Goal: Navigation & Orientation: Understand site structure

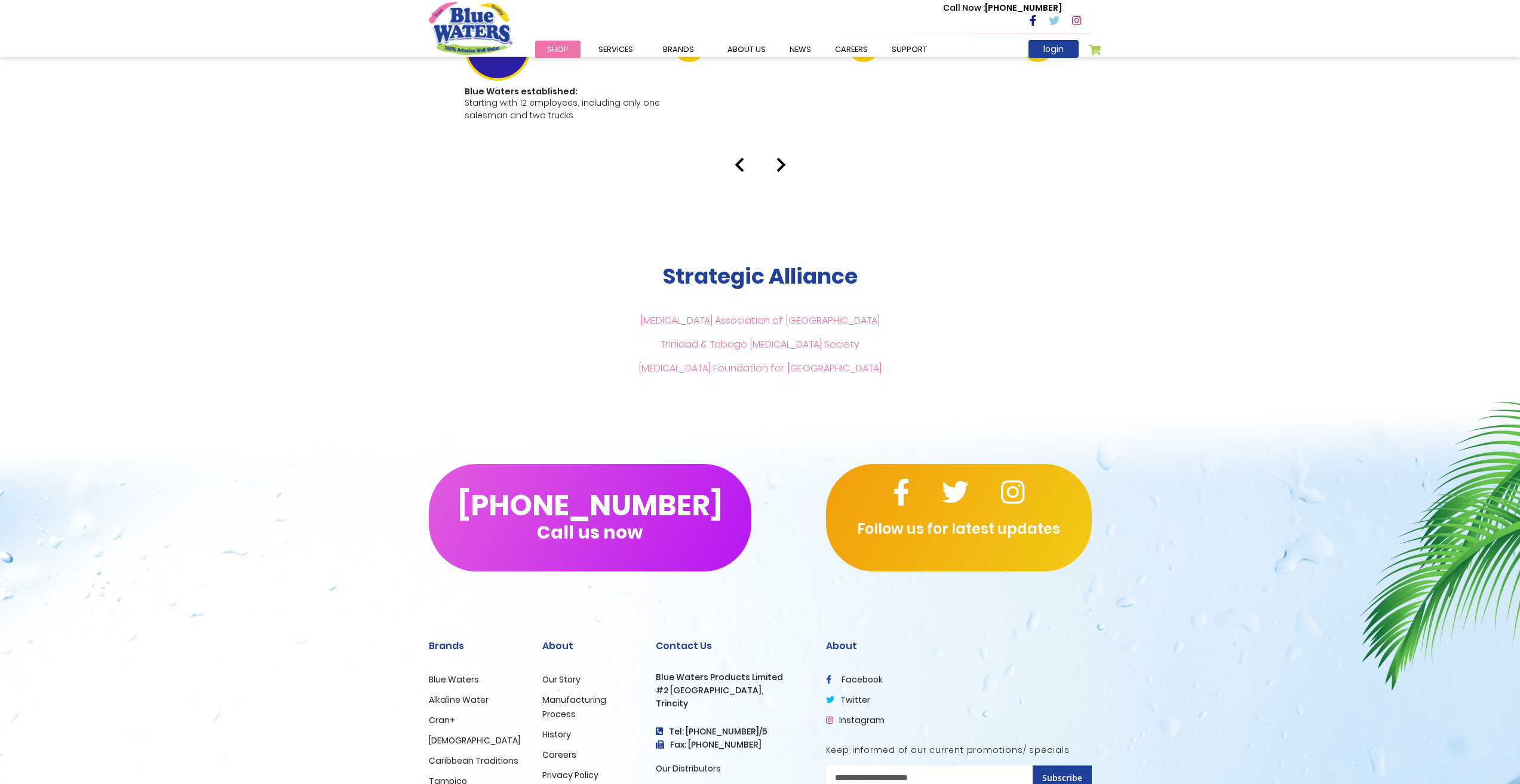
scroll to position [2586, 0]
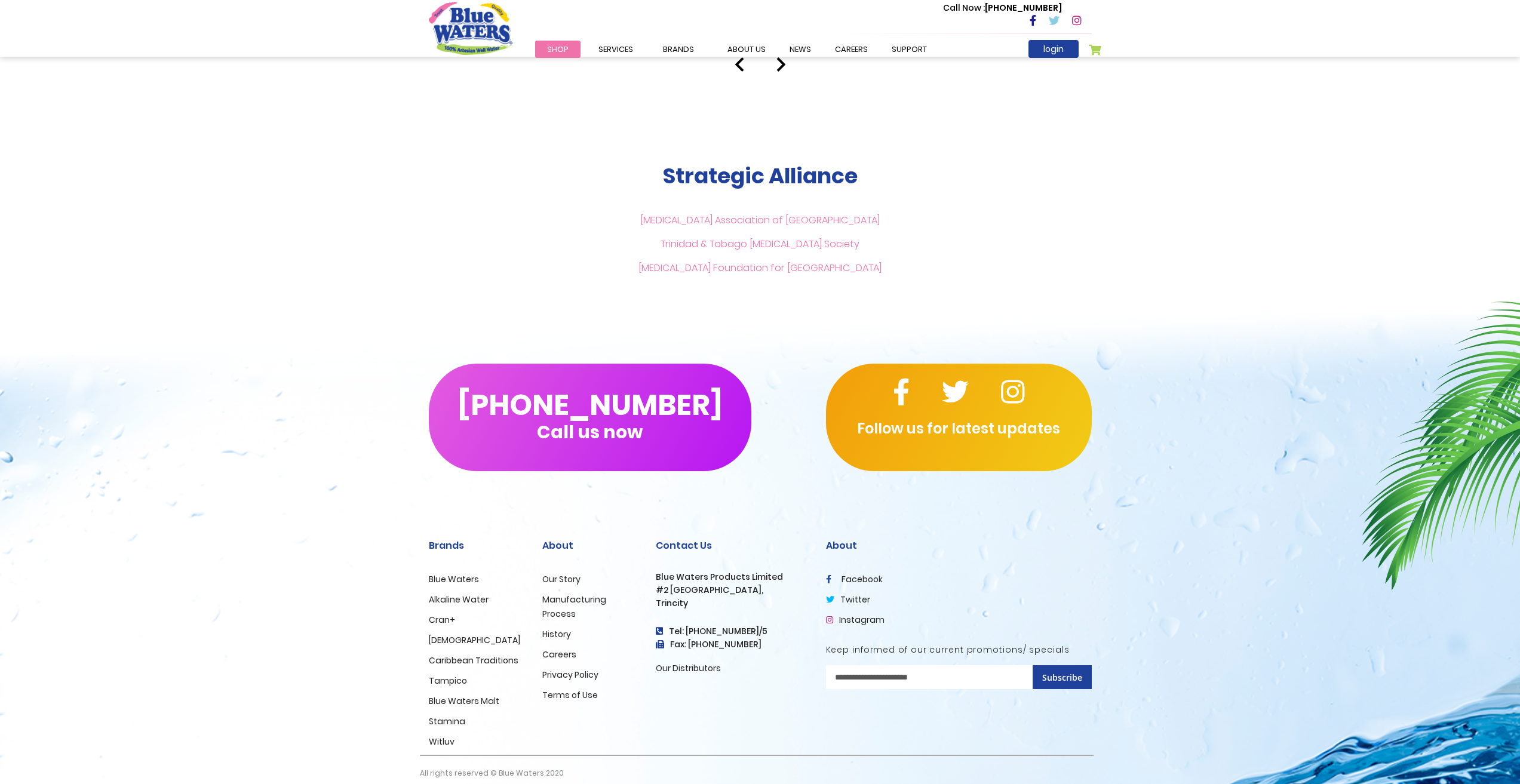
click at [452, 655] on link "Caribbean Traditions" at bounding box center [473, 661] width 90 height 12
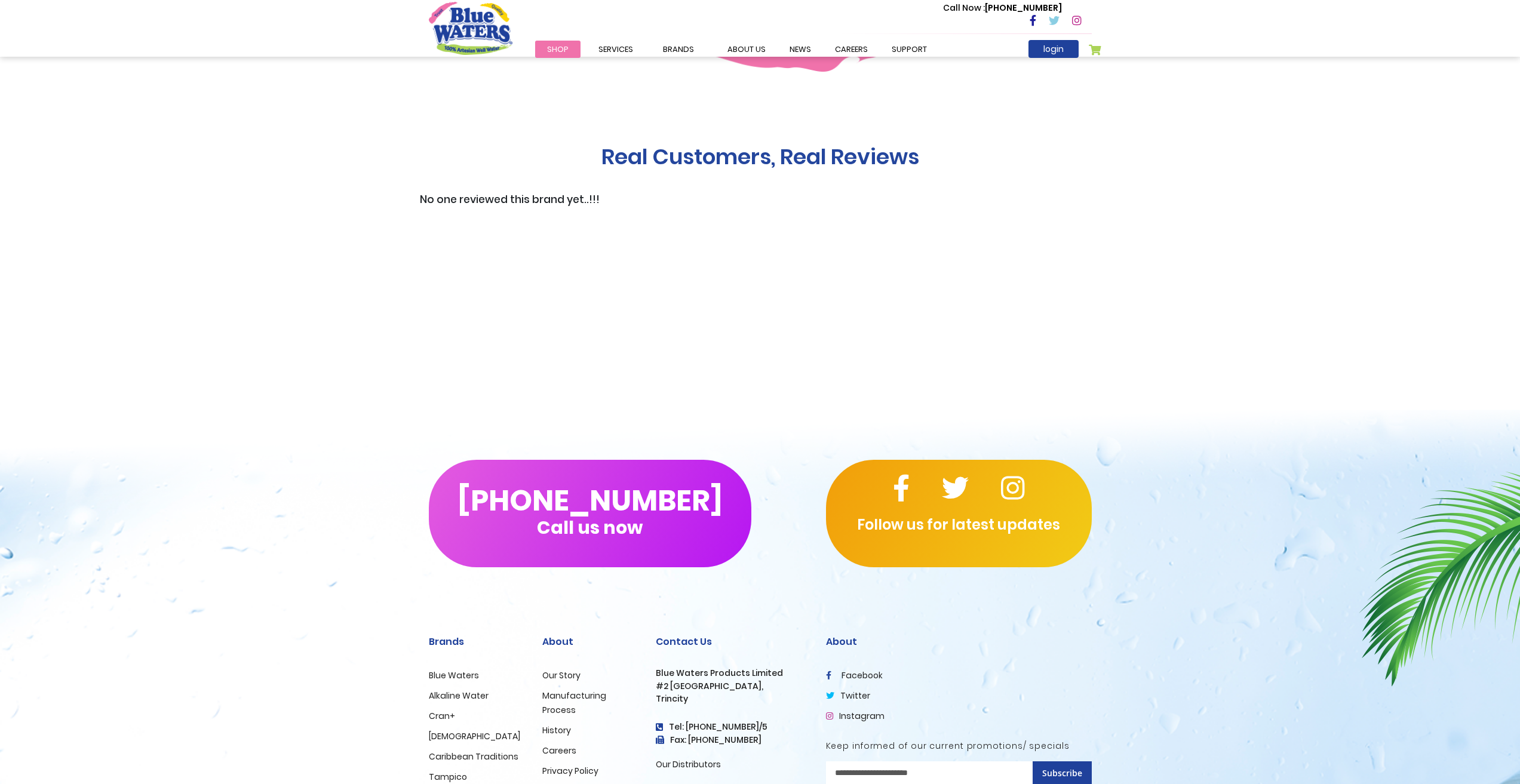
scroll to position [1132, 0]
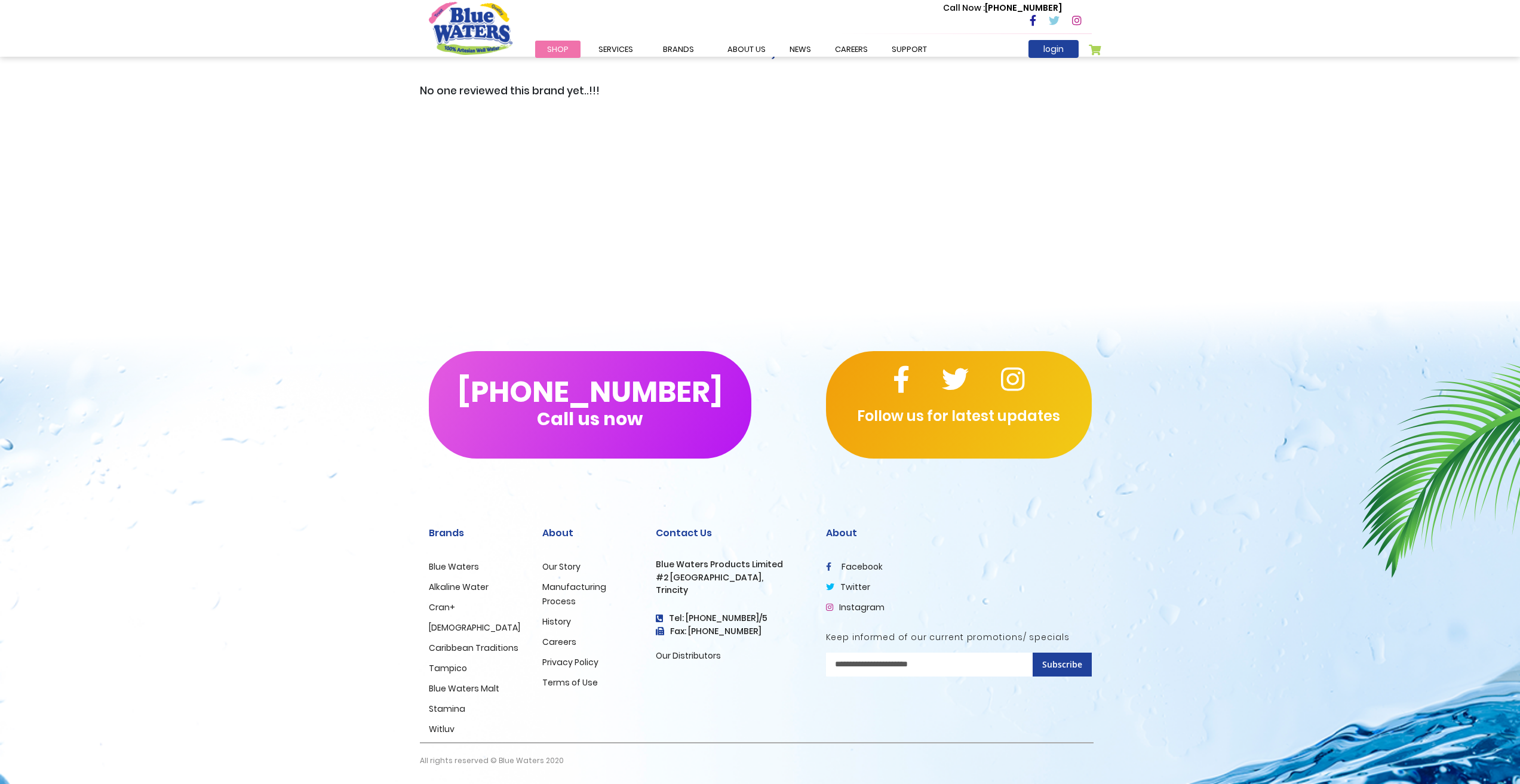
click at [563, 682] on link "Terms of Use" at bounding box center [569, 682] width 55 height 12
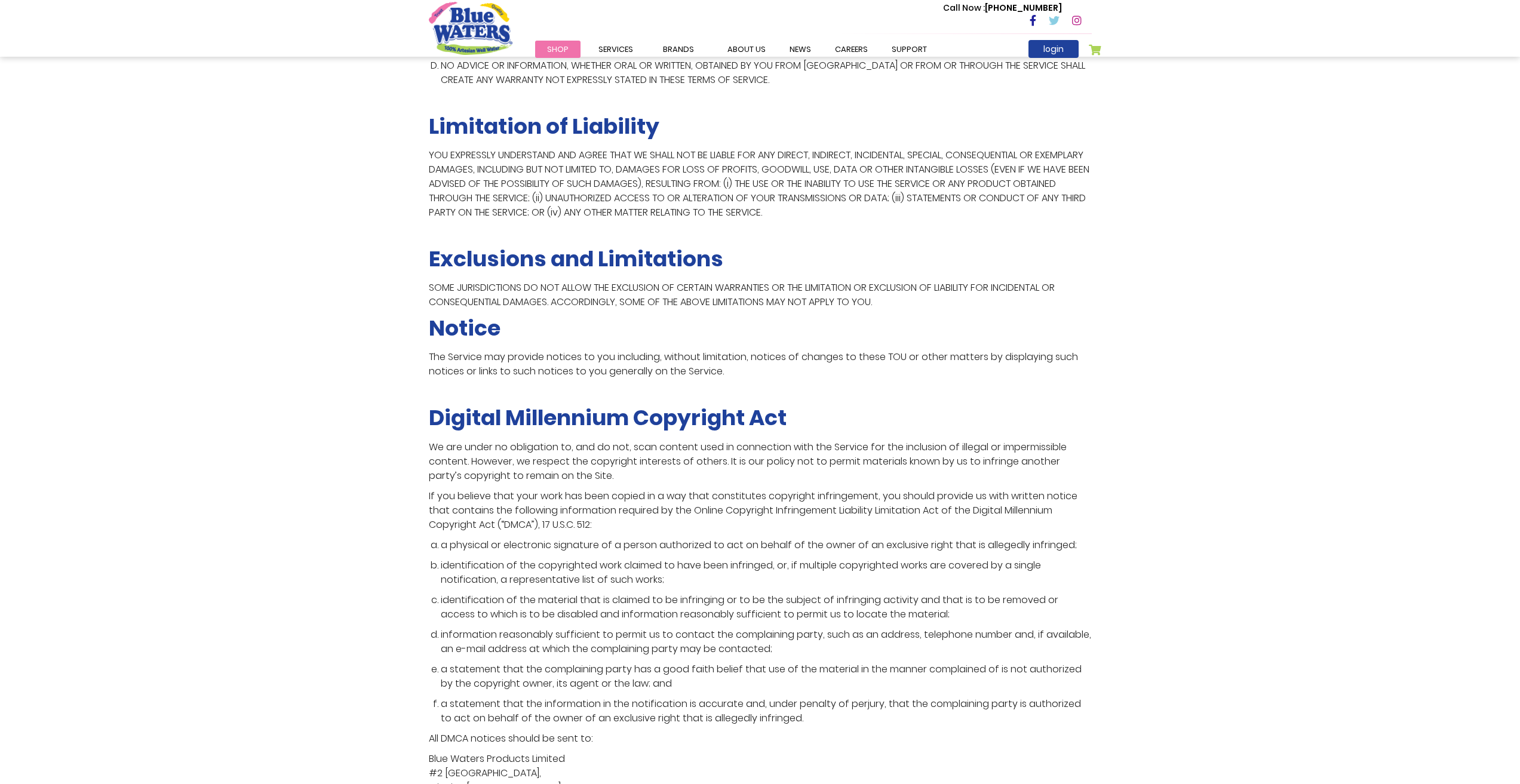
scroll to position [2654, 0]
